Goal: Task Accomplishment & Management: Use online tool/utility

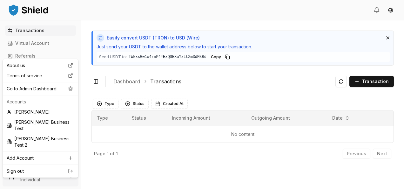
click at [61, 176] on html "Transactions Virtual Account Referrals Invoices Wallet Scans Linked Accounts Wa…" at bounding box center [202, 94] width 404 height 189
click at [59, 91] on div "Go to Admin Dashboard" at bounding box center [40, 89] width 73 height 10
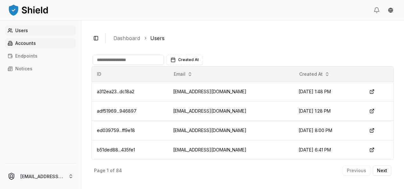
click at [53, 46] on link "Accounts" at bounding box center [40, 43] width 71 height 10
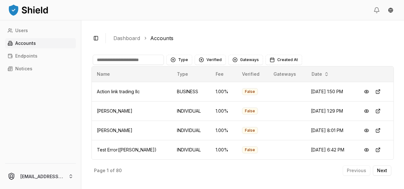
click at [125, 57] on input at bounding box center [128, 60] width 71 height 10
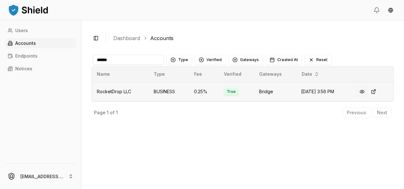
type input "******"
click at [362, 90] on button at bounding box center [362, 91] width 11 height 11
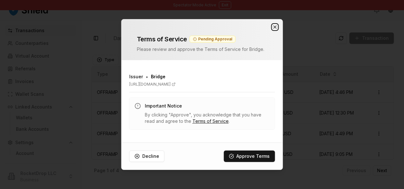
click at [275, 27] on icon "button" at bounding box center [275, 27] width 3 height 3
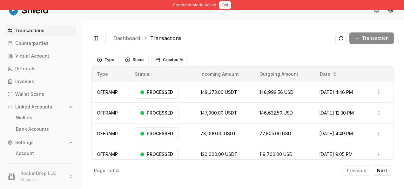
click at [224, 7] on button "Exit" at bounding box center [225, 5] width 12 height 8
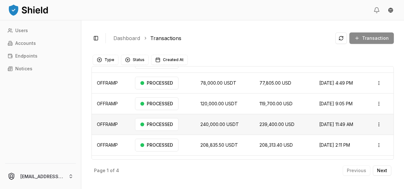
scroll to position [57, 0]
